Goal: Transaction & Acquisition: Purchase product/service

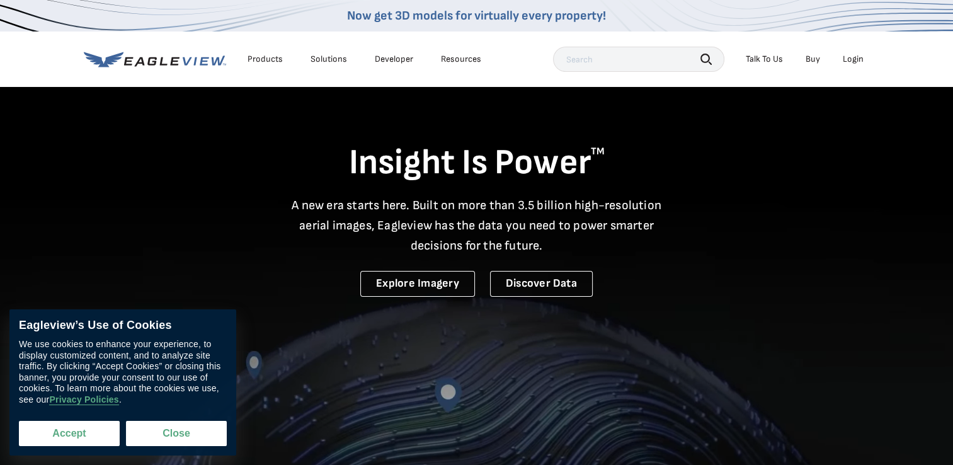
click at [88, 428] on button "Accept" at bounding box center [69, 433] width 101 height 25
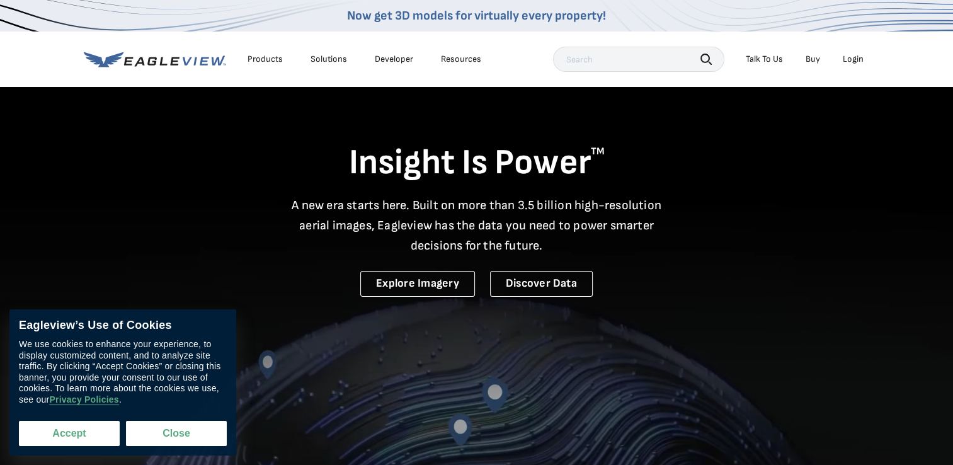
checkbox input "true"
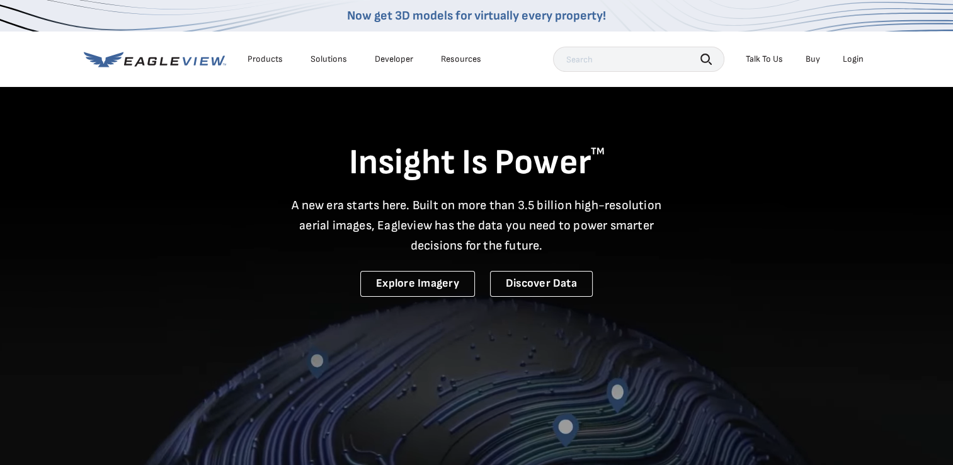
click at [859, 60] on div "Login" at bounding box center [853, 59] width 21 height 11
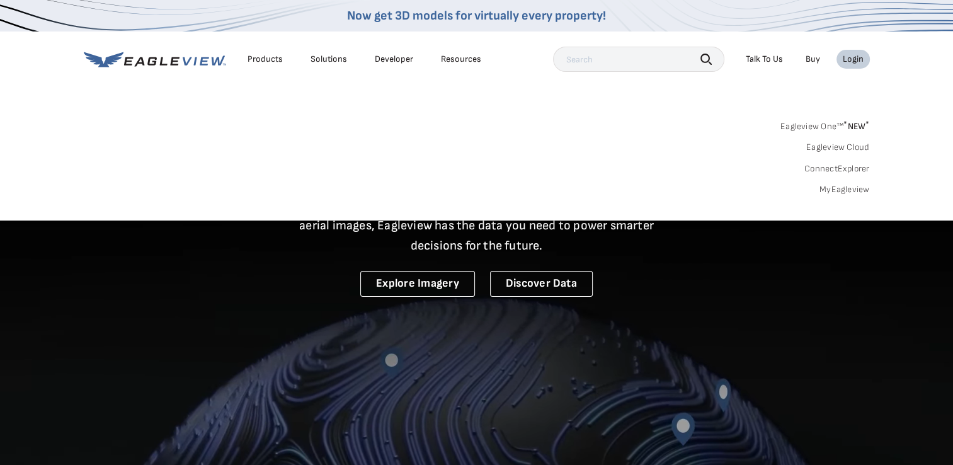
click at [844, 188] on link "MyEagleview" at bounding box center [844, 189] width 50 height 11
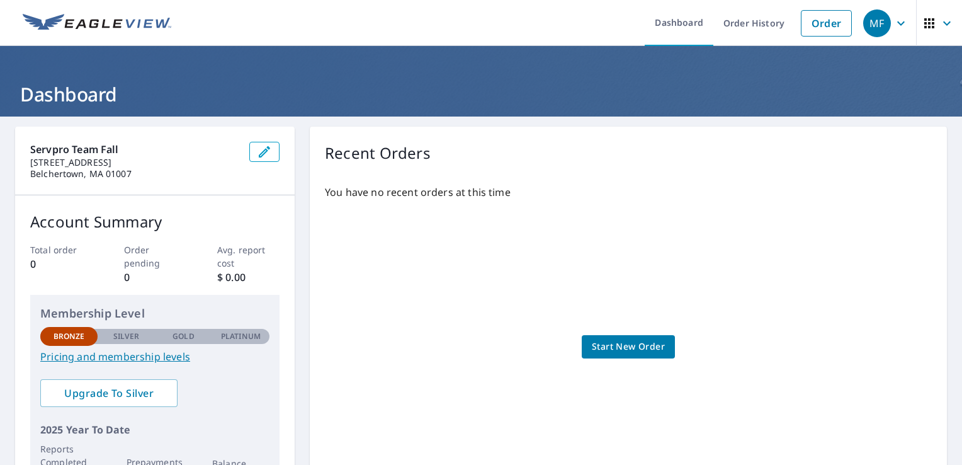
click at [596, 352] on span "Start New Order" at bounding box center [628, 347] width 73 height 16
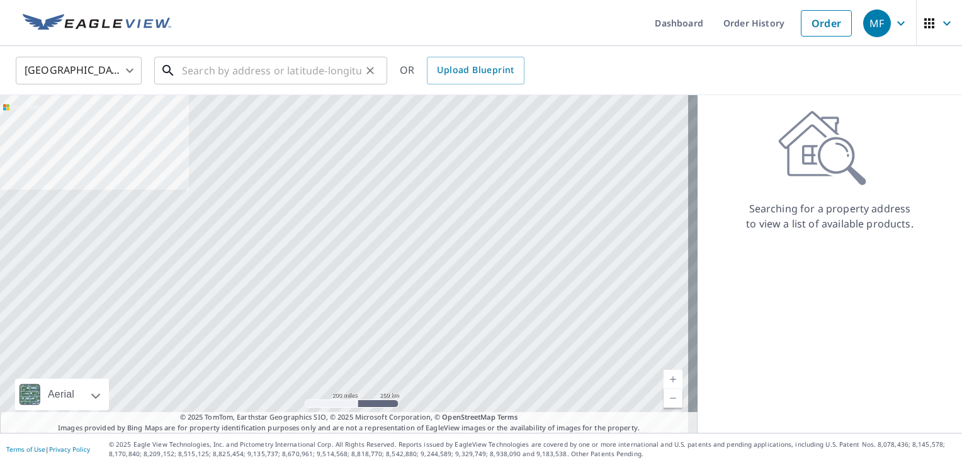
click at [265, 64] on input "text" at bounding box center [272, 70] width 180 height 35
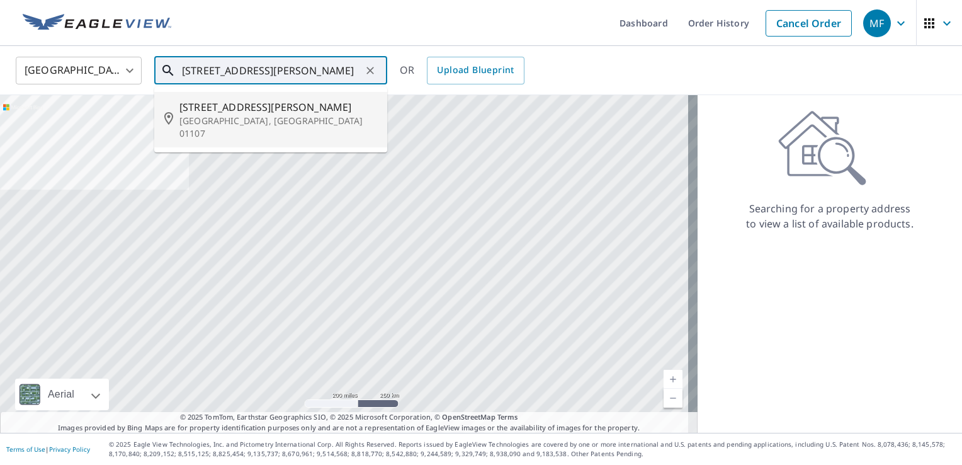
click at [252, 103] on span "[STREET_ADDRESS][PERSON_NAME]" at bounding box center [279, 107] width 198 height 15
type input "[STREET_ADDRESS][PERSON_NAME]"
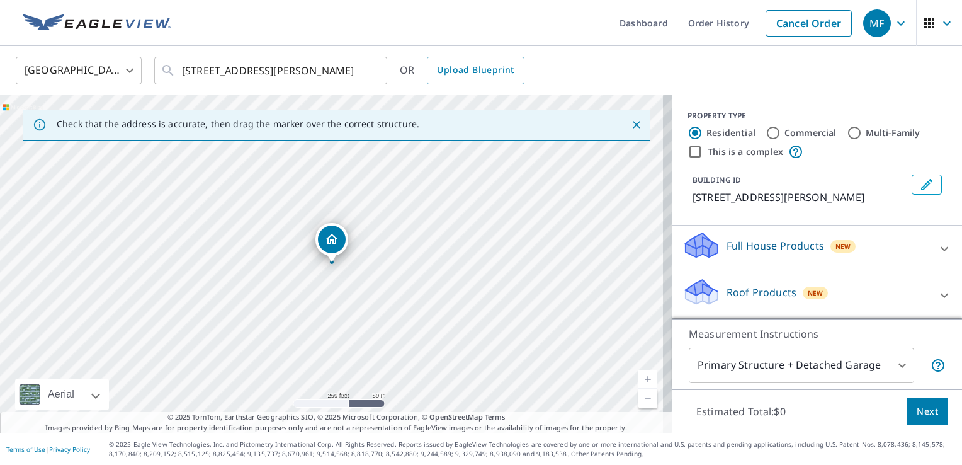
click at [766, 134] on input "Commercial" at bounding box center [773, 132] width 15 height 15
radio input "true"
type input "4"
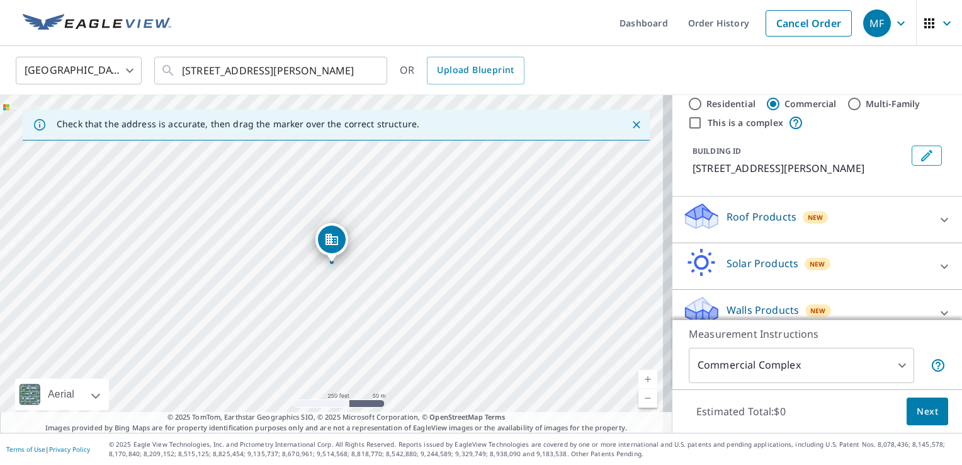
scroll to position [45, 0]
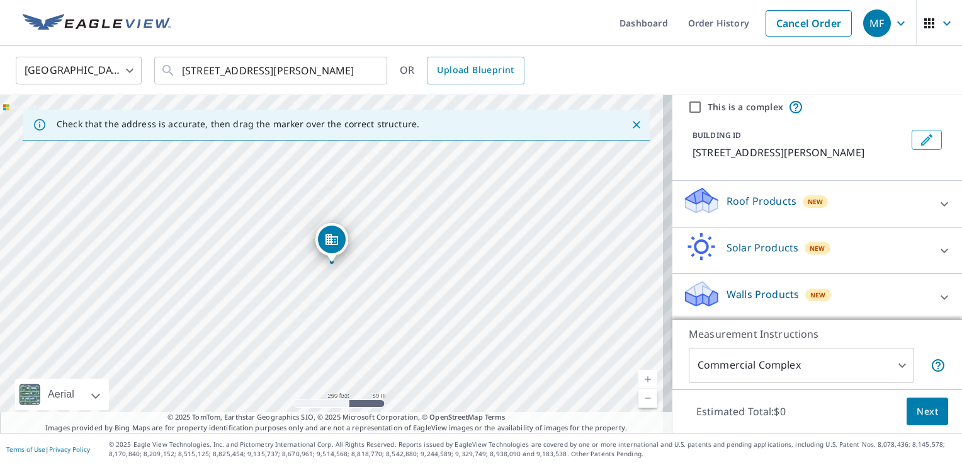
click at [941, 298] on icon at bounding box center [945, 297] width 8 height 4
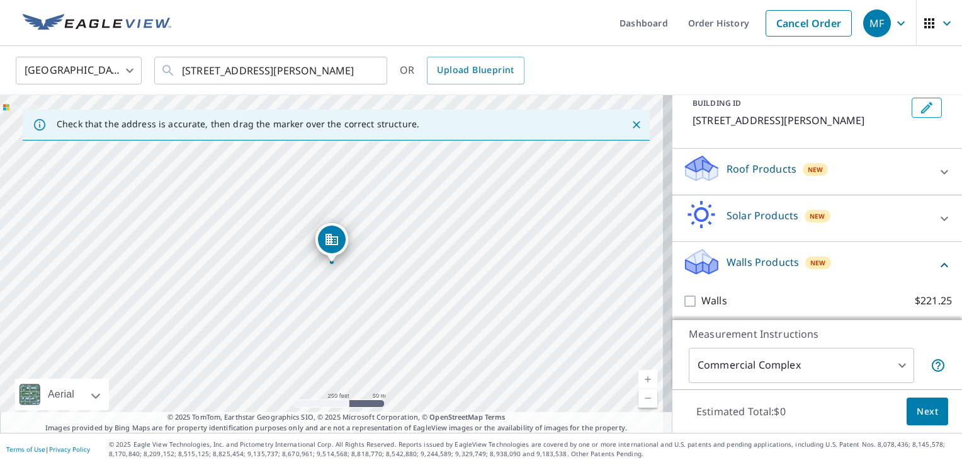
scroll to position [81, 0]
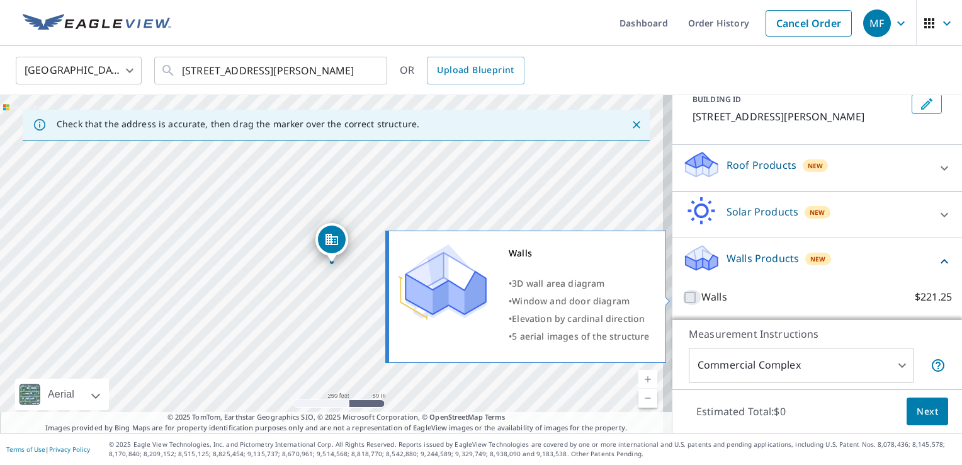
click at [683, 297] on input "Walls $221.25" at bounding box center [692, 297] width 19 height 15
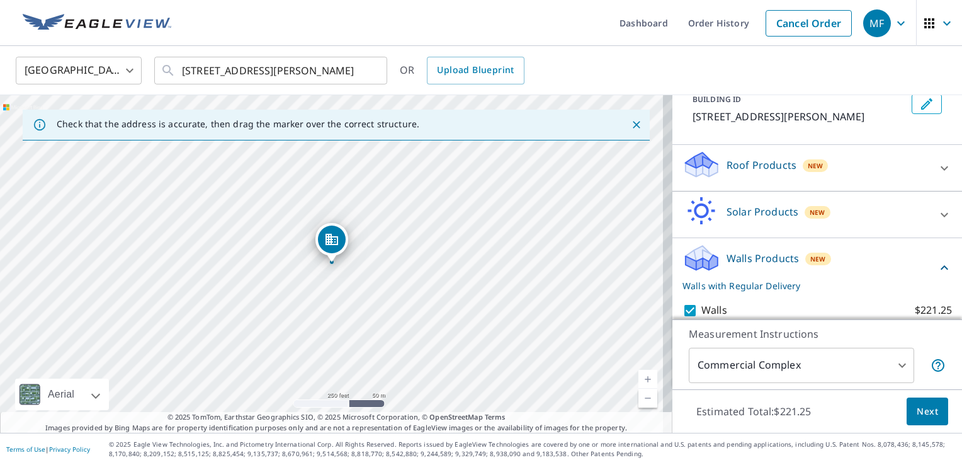
click at [683, 295] on div "Walls $221.25 Delivery Regular $0 8 ​" at bounding box center [818, 324] width 270 height 64
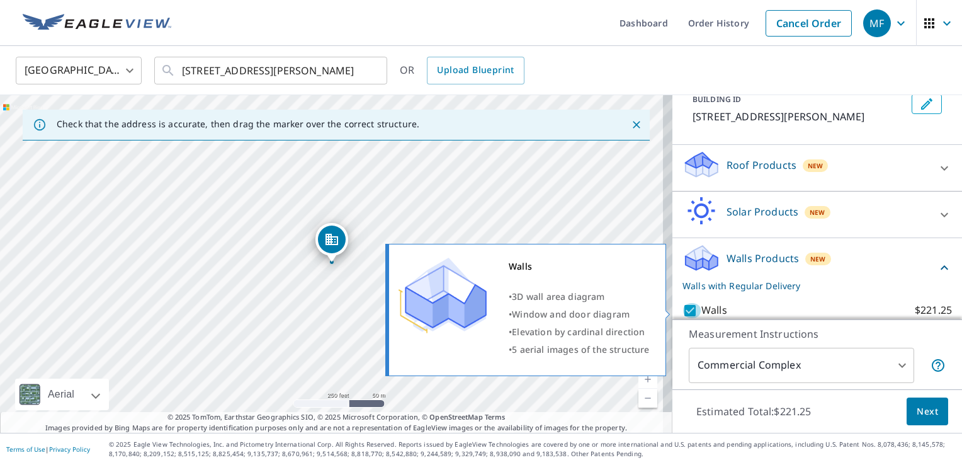
click at [683, 308] on input "Walls $221.25" at bounding box center [692, 310] width 19 height 15
checkbox input "false"
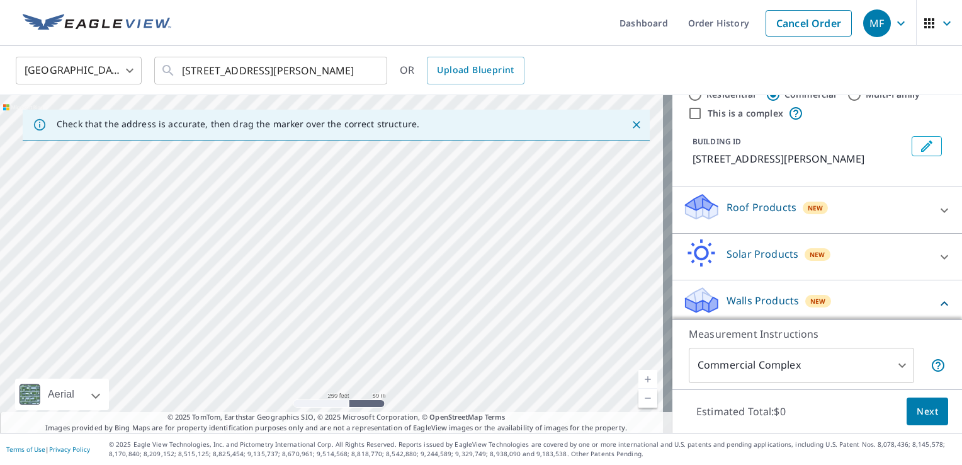
scroll to position [0, 0]
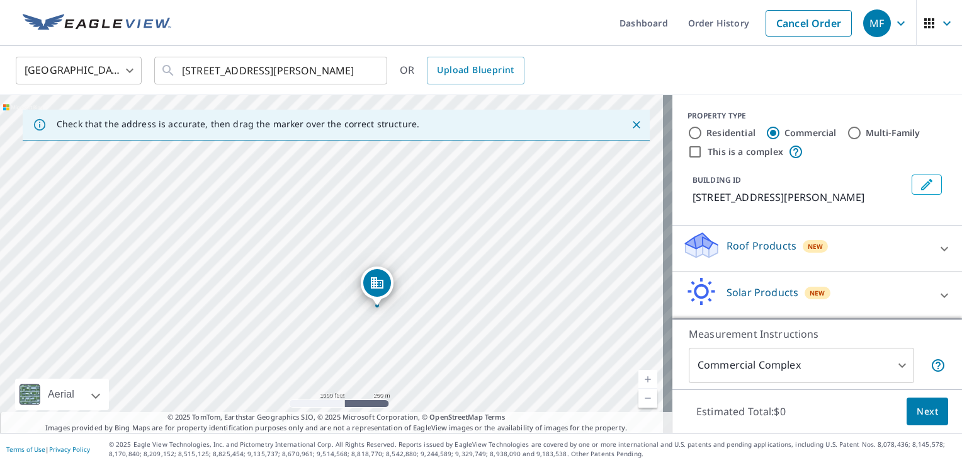
click at [376, 308] on div "[STREET_ADDRESS][PERSON_NAME]" at bounding box center [336, 264] width 673 height 338
click at [888, 366] on body "MF MF Dashboard Order History Cancel Order MF [GEOGRAPHIC_DATA] [GEOGRAPHIC_DAT…" at bounding box center [481, 232] width 962 height 465
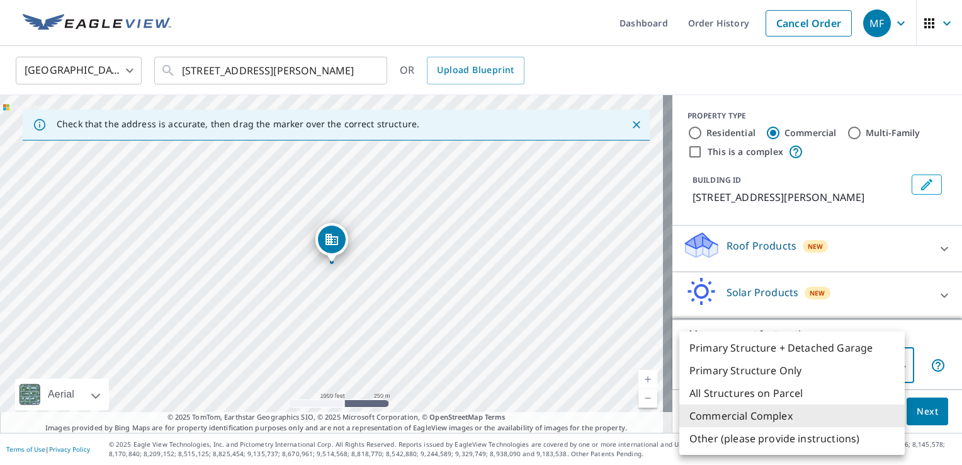
click at [797, 414] on li "Commercial Complex" at bounding box center [792, 415] width 225 height 23
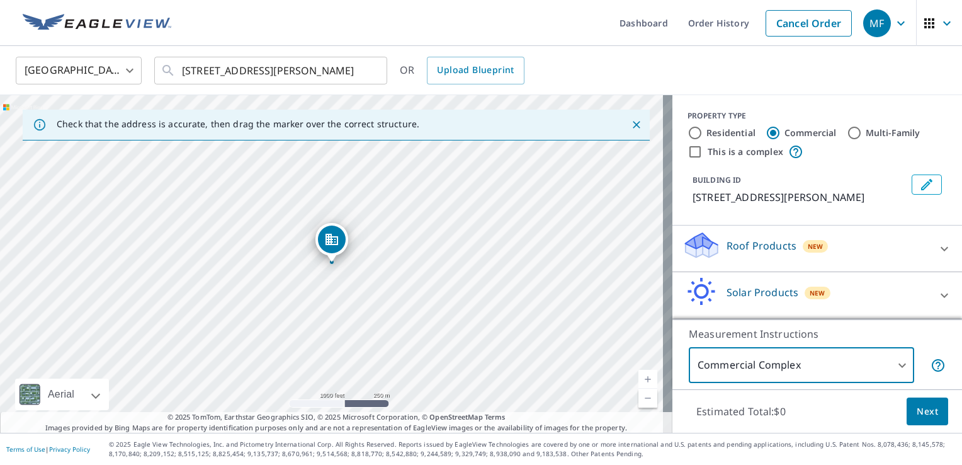
click at [941, 294] on icon at bounding box center [945, 295] width 8 height 4
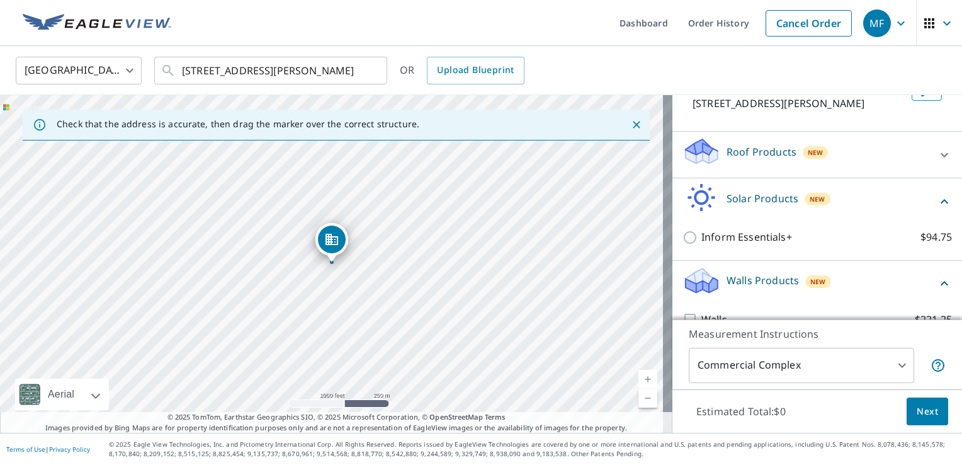
scroll to position [116, 0]
